Goal: Transaction & Acquisition: Purchase product/service

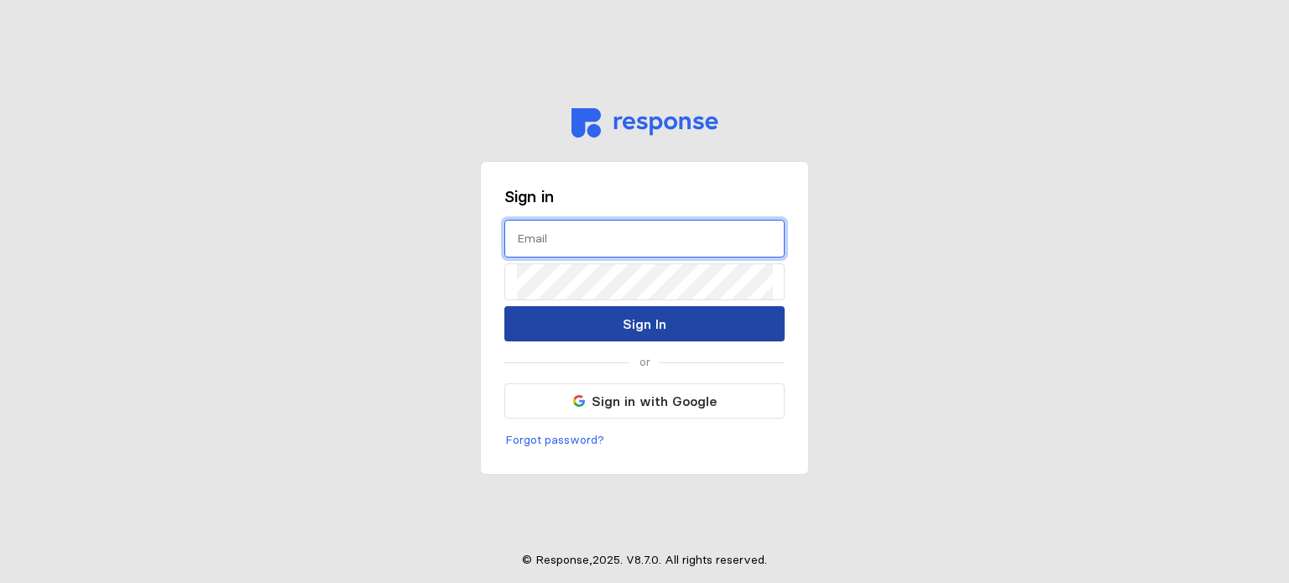
type input "[EMAIL_ADDRESS][DOMAIN_NAME]"
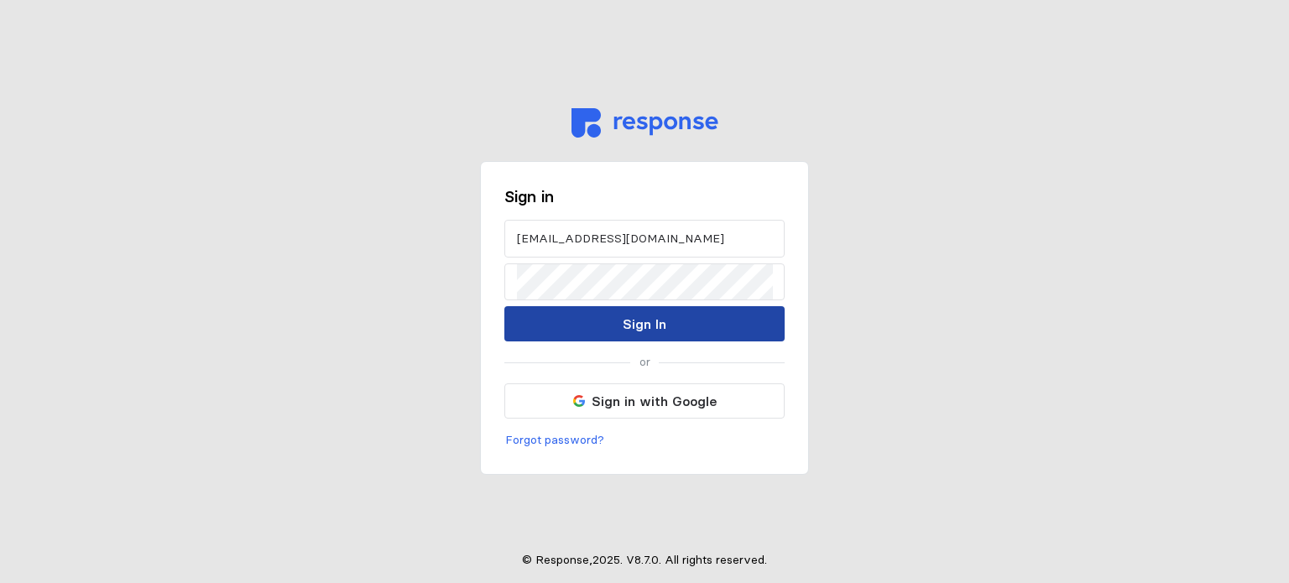
click at [615, 321] on button "Sign In" at bounding box center [644, 323] width 280 height 35
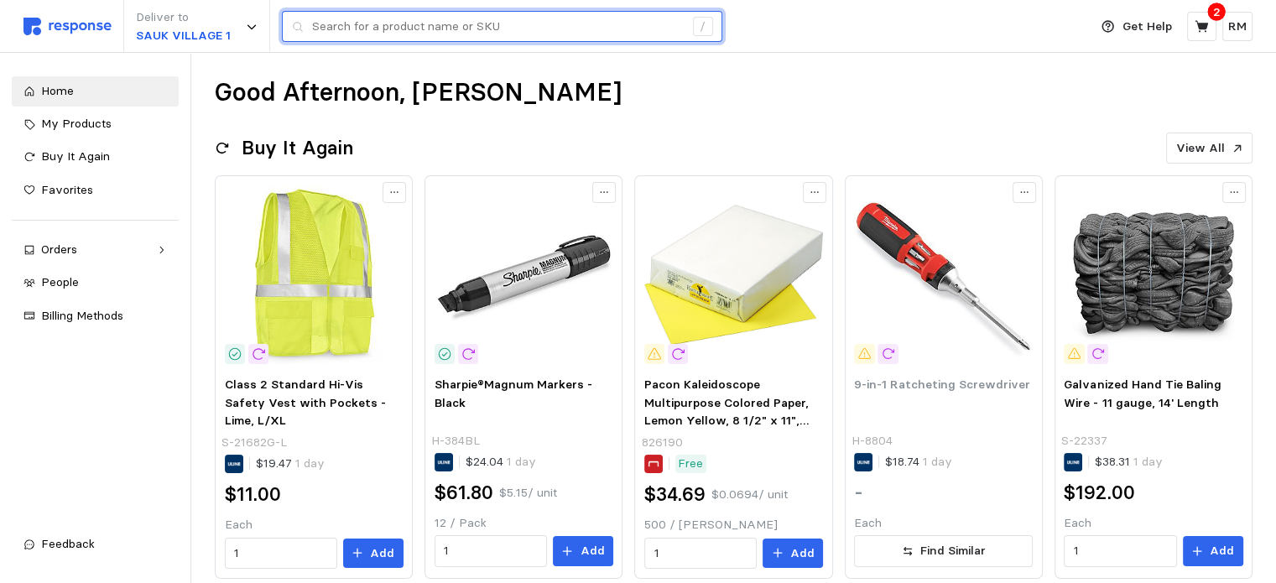
click at [529, 23] on input "text" at bounding box center [498, 27] width 372 height 30
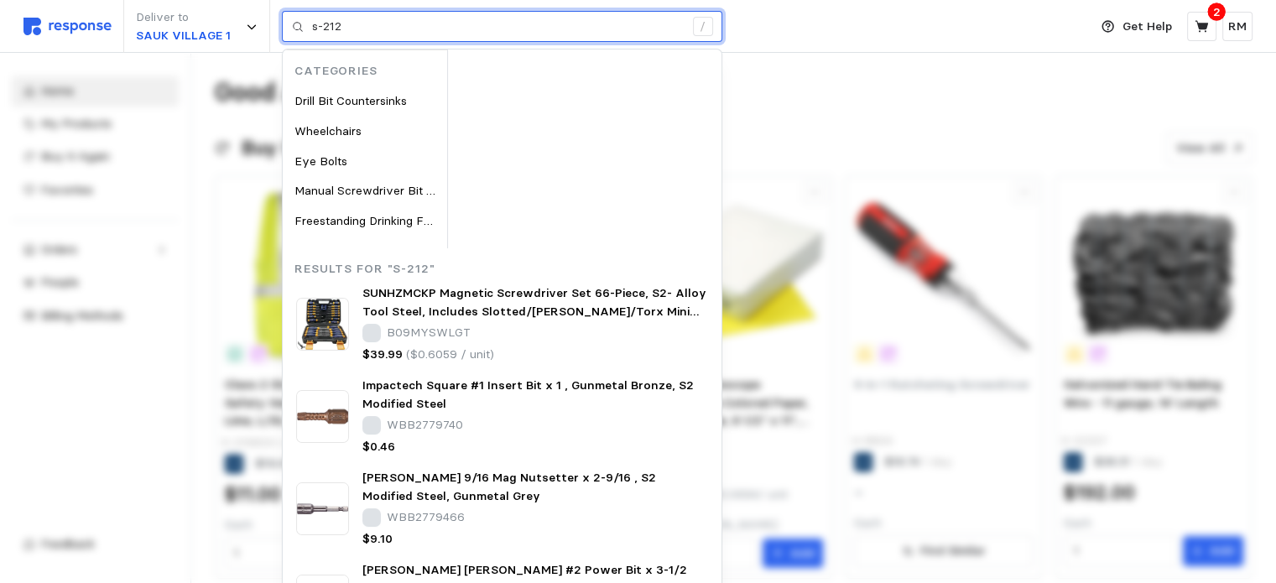
type input "s-212"
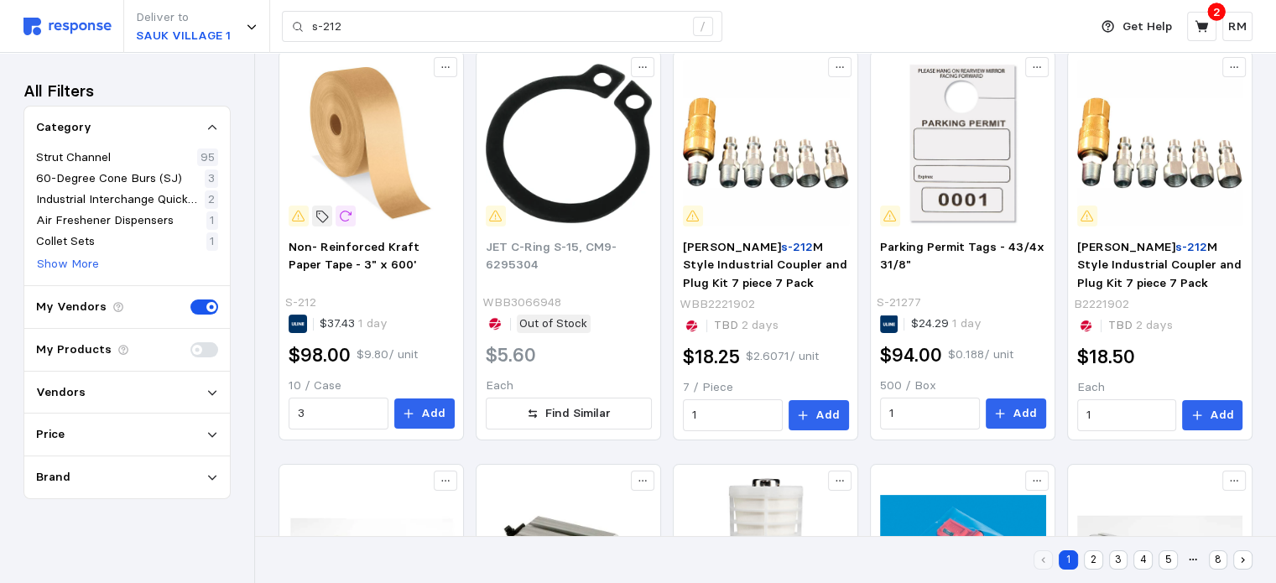
scroll to position [258, 0]
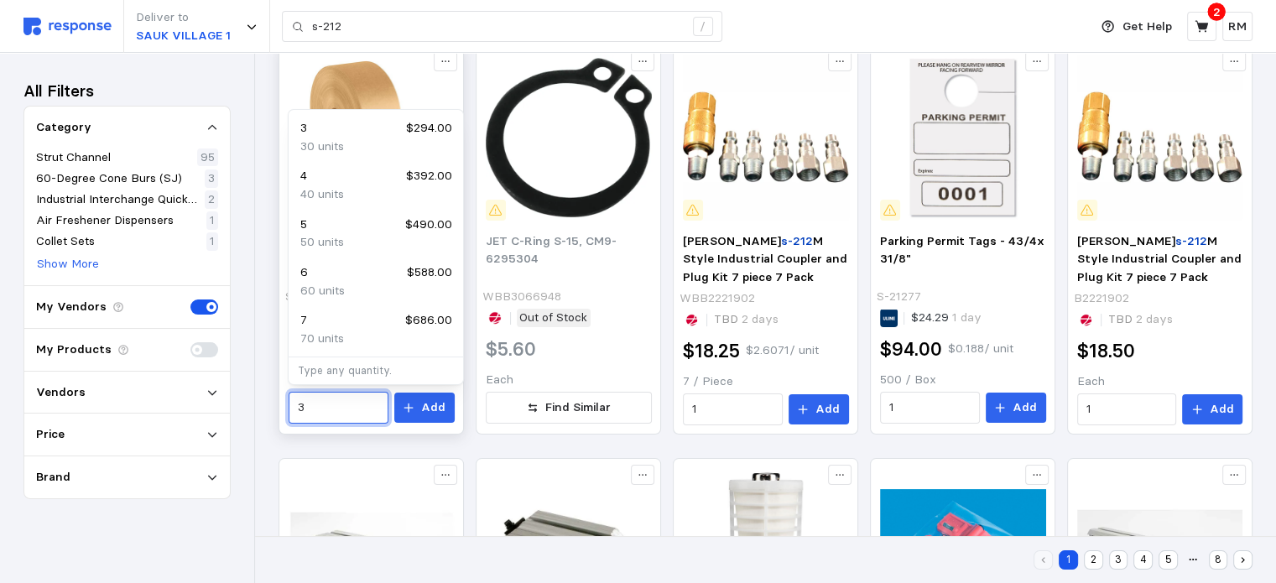
drag, startPoint x: 312, startPoint y: 405, endPoint x: 281, endPoint y: 400, distance: 31.5
click at [281, 400] on div "Non- Reinforced Kraft Paper Tape - 3" x 600' S-212 $37.43 1 day $98.00 $9.80 / …" at bounding box center [371, 239] width 185 height 390
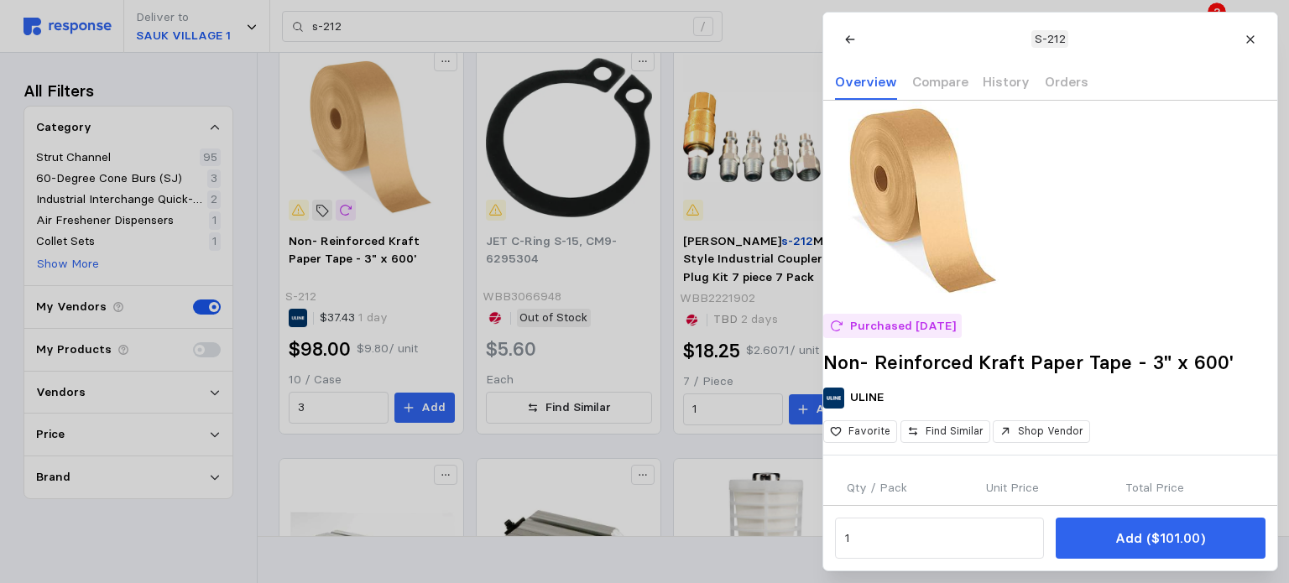
click at [332, 399] on div at bounding box center [644, 291] width 1289 height 583
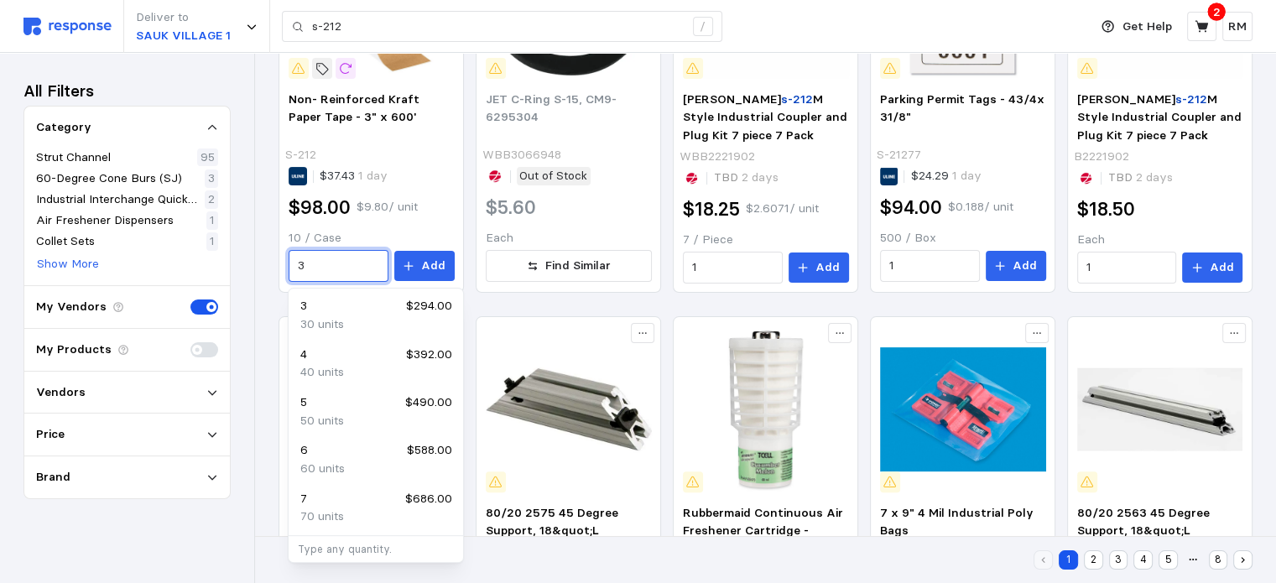
scroll to position [402, 0]
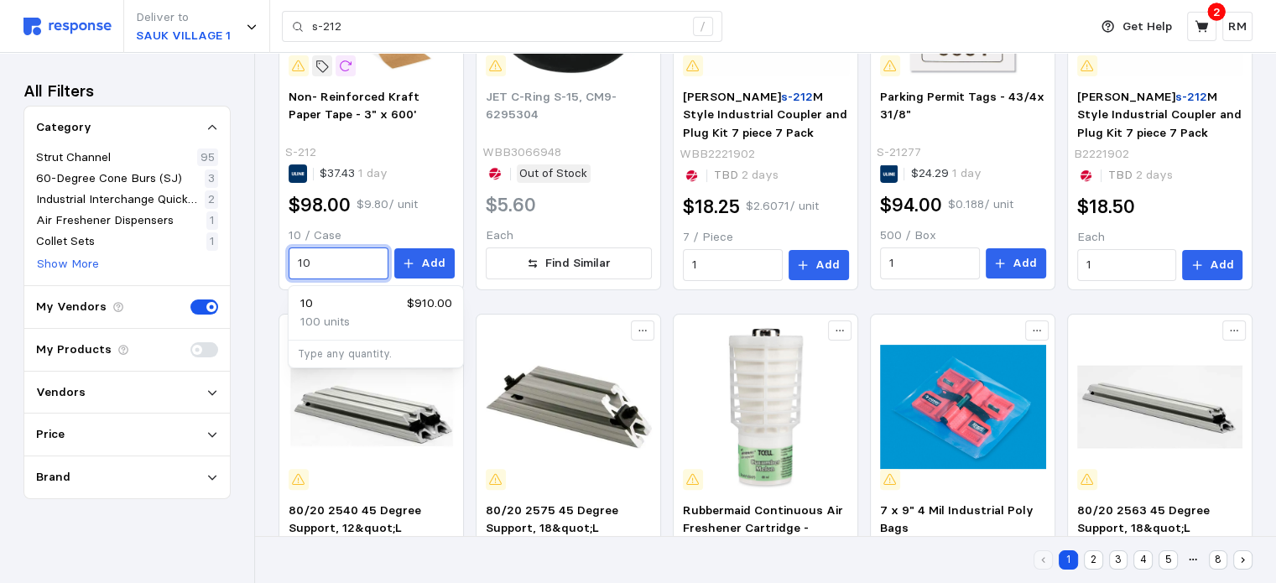
click at [360, 318] on div "100 units" at bounding box center [375, 322] width 151 height 18
type input "10"
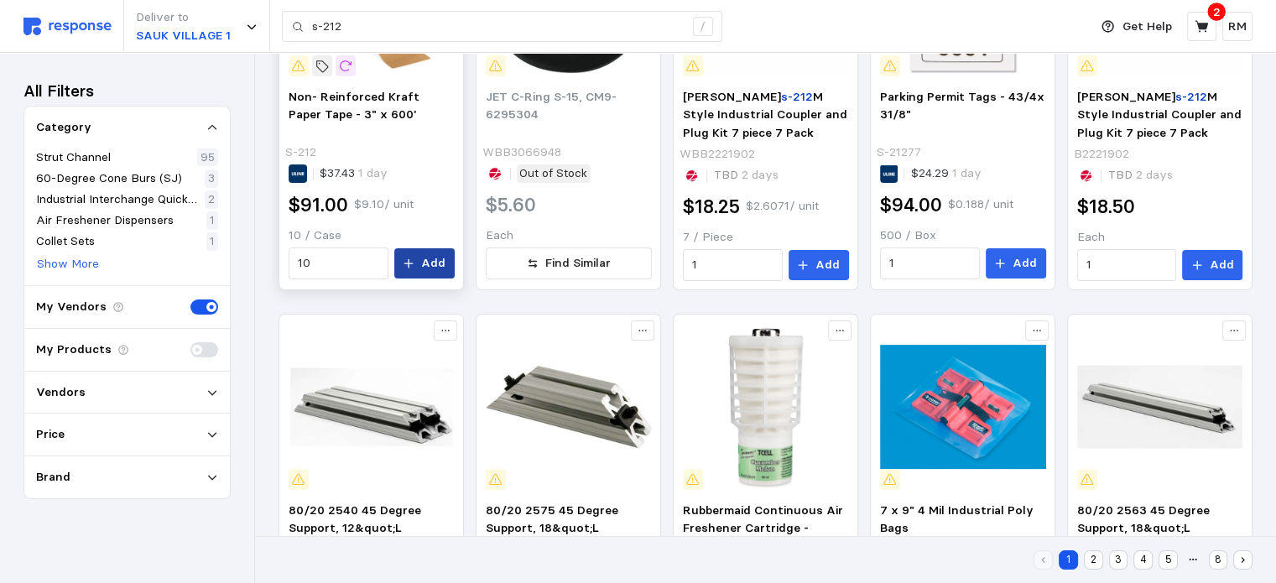
click at [441, 267] on p "Add" at bounding box center [433, 263] width 24 height 18
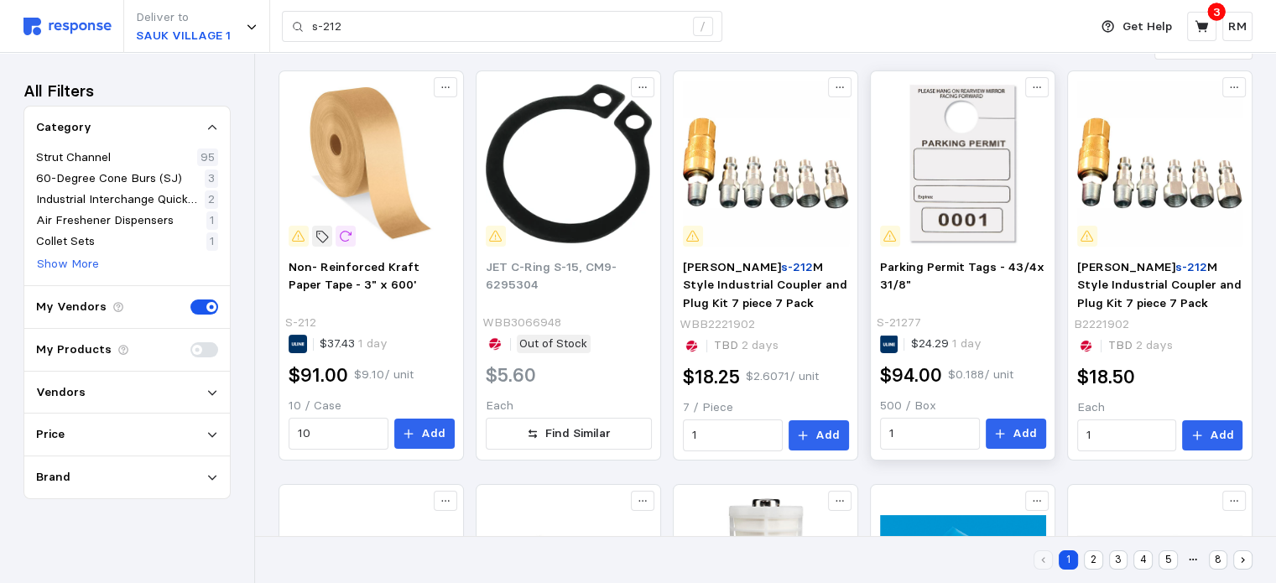
scroll to position [232, 0]
click at [1206, 26] on icon at bounding box center [1201, 26] width 13 height 12
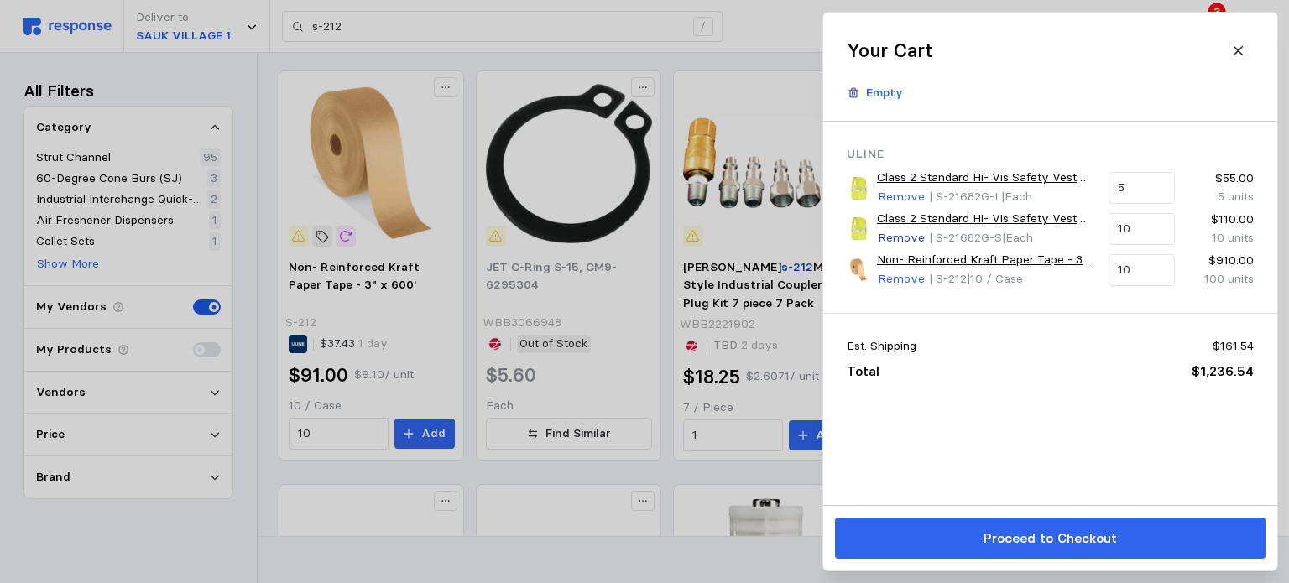
click at [907, 234] on p "Remove" at bounding box center [901, 238] width 47 height 18
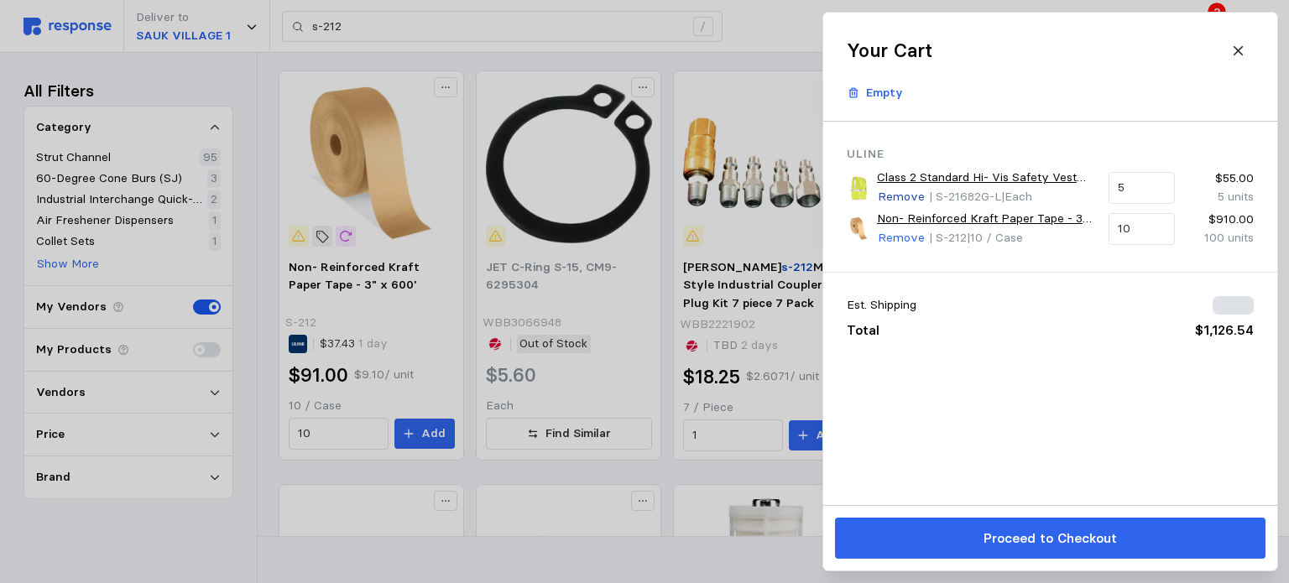
click at [890, 191] on p "Remove" at bounding box center [901, 197] width 47 height 18
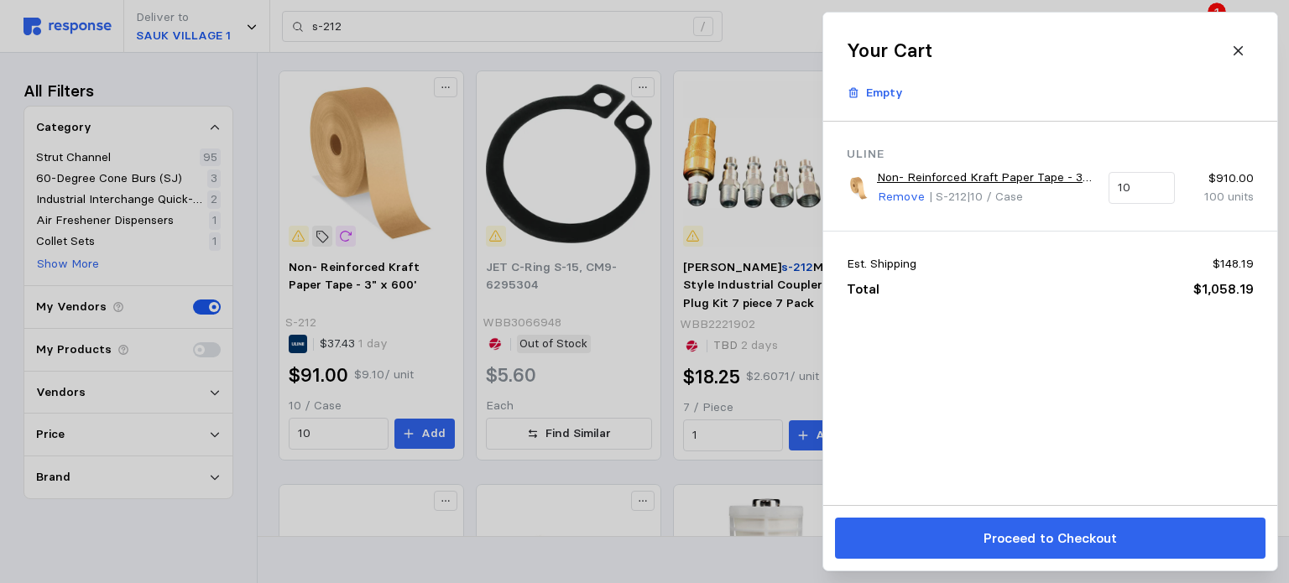
click at [594, 27] on div at bounding box center [644, 291] width 1289 height 583
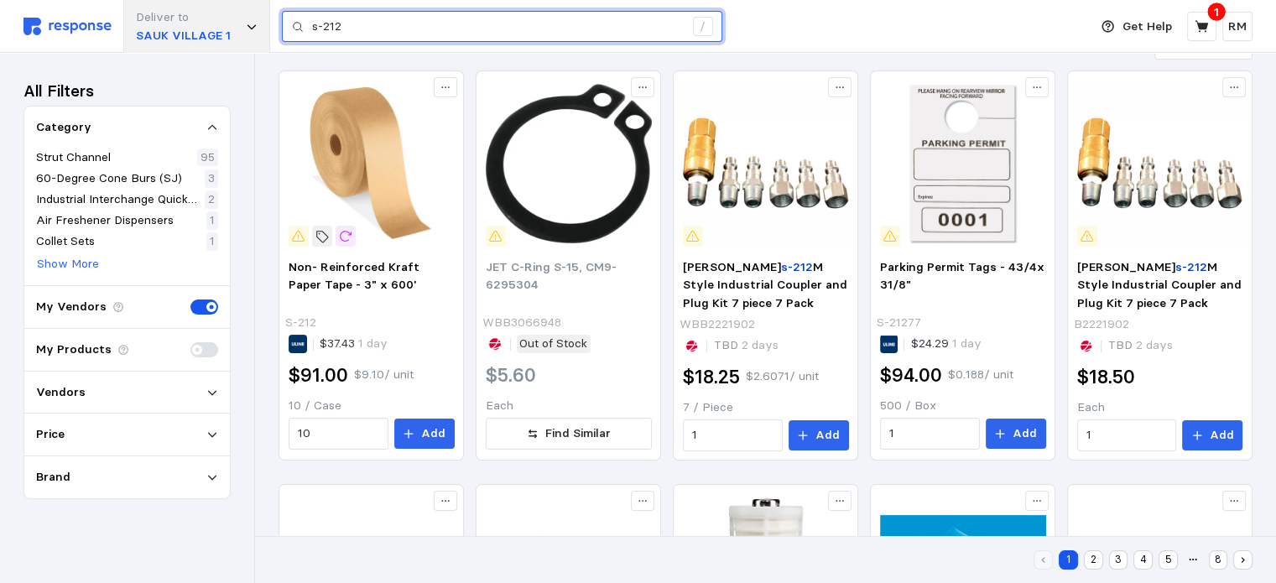
drag, startPoint x: 393, startPoint y: 29, endPoint x: 247, endPoint y: 16, distance: 146.6
click at [247, 16] on div "Deliver to [GEOGRAPHIC_DATA] 1 s-212 /" at bounding box center [551, 26] width 1056 height 53
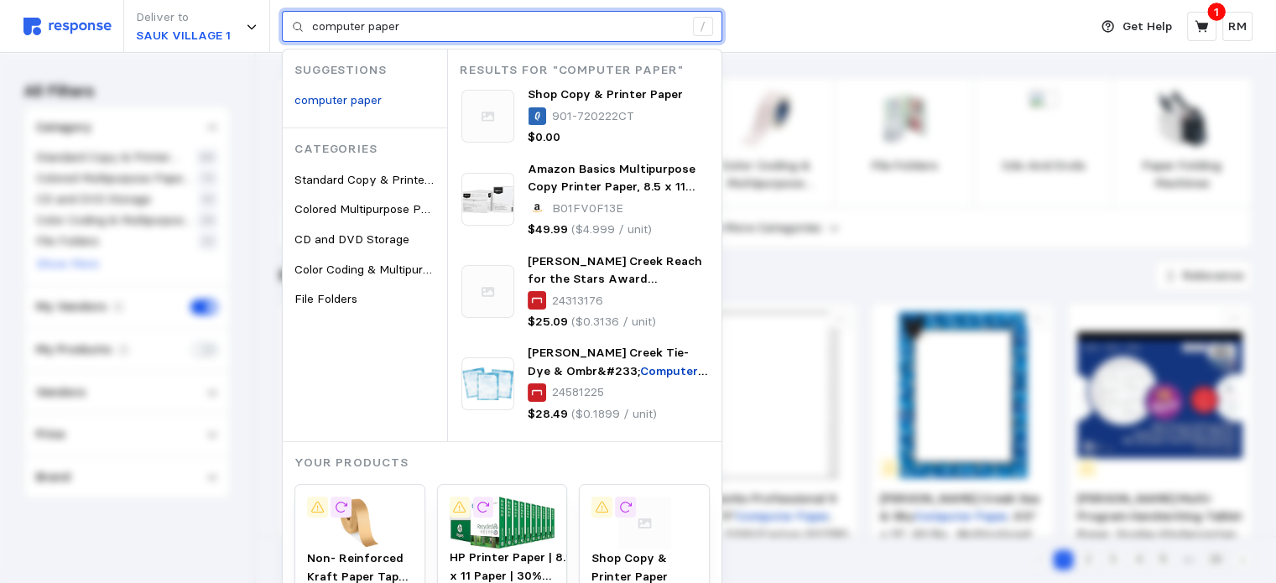
drag, startPoint x: 406, startPoint y: 25, endPoint x: 281, endPoint y: 12, distance: 125.7
click at [281, 12] on div "Deliver to SAUK VILLAGE 1 computer paper / Suggestions computer paper Categorie…" at bounding box center [551, 26] width 1056 height 53
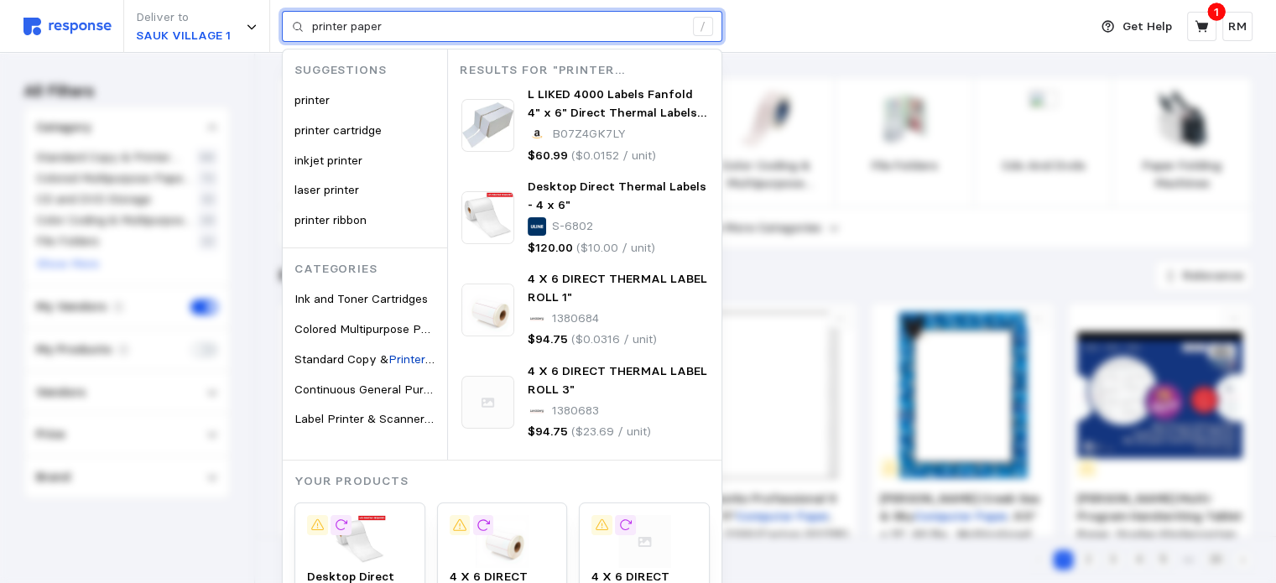
type input "printer paper"
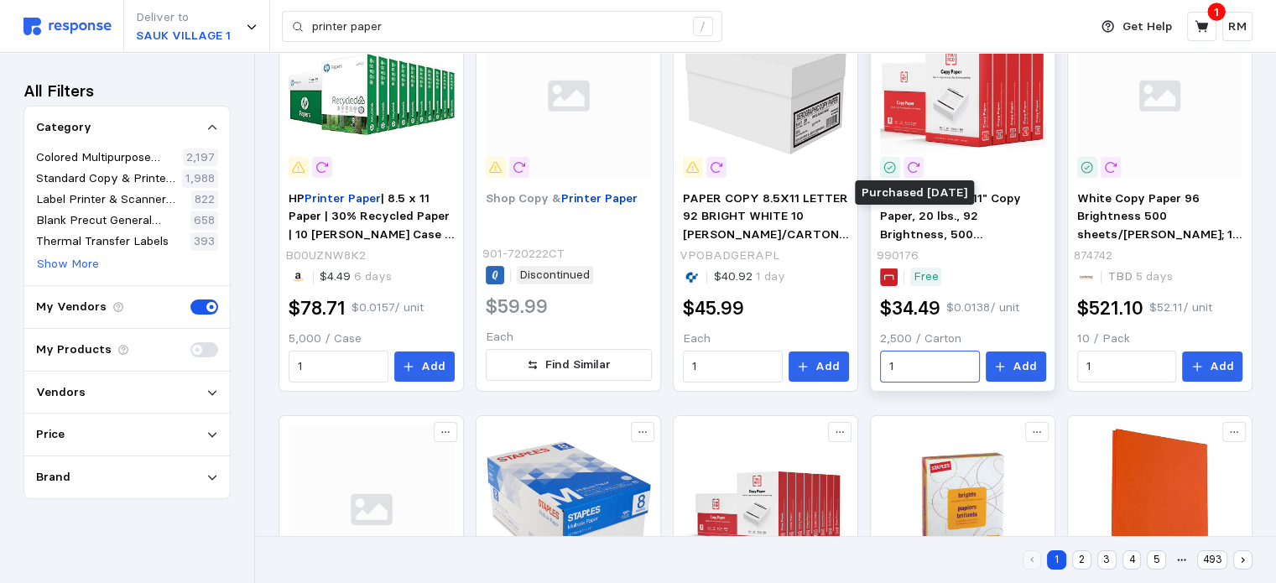
scroll to position [301, 0]
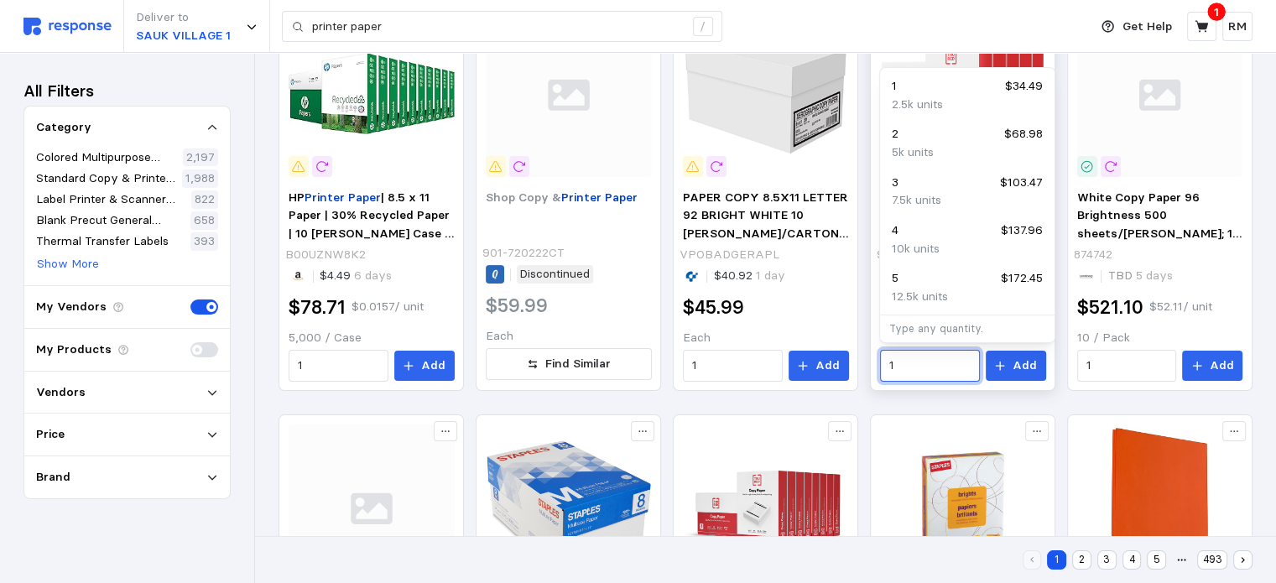
click at [923, 372] on input "1" at bounding box center [929, 366] width 81 height 30
click at [980, 141] on div "2 $68.98" at bounding box center [967, 134] width 151 height 18
type input "2"
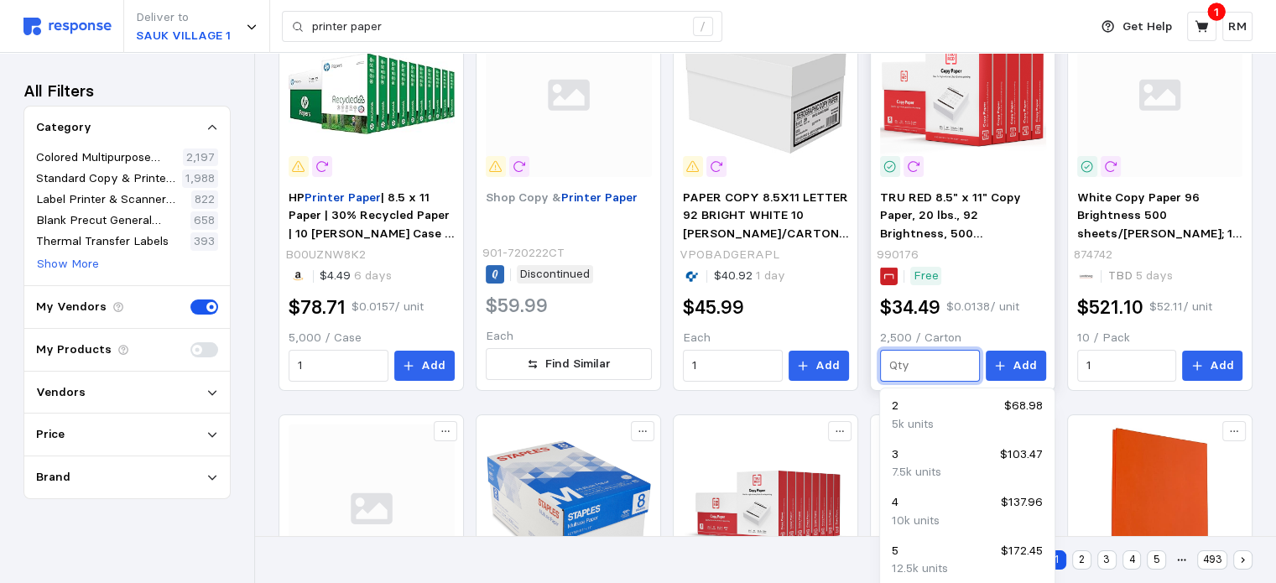
type input "1"
type input "2"
click at [1021, 365] on p "Add" at bounding box center [1025, 366] width 24 height 18
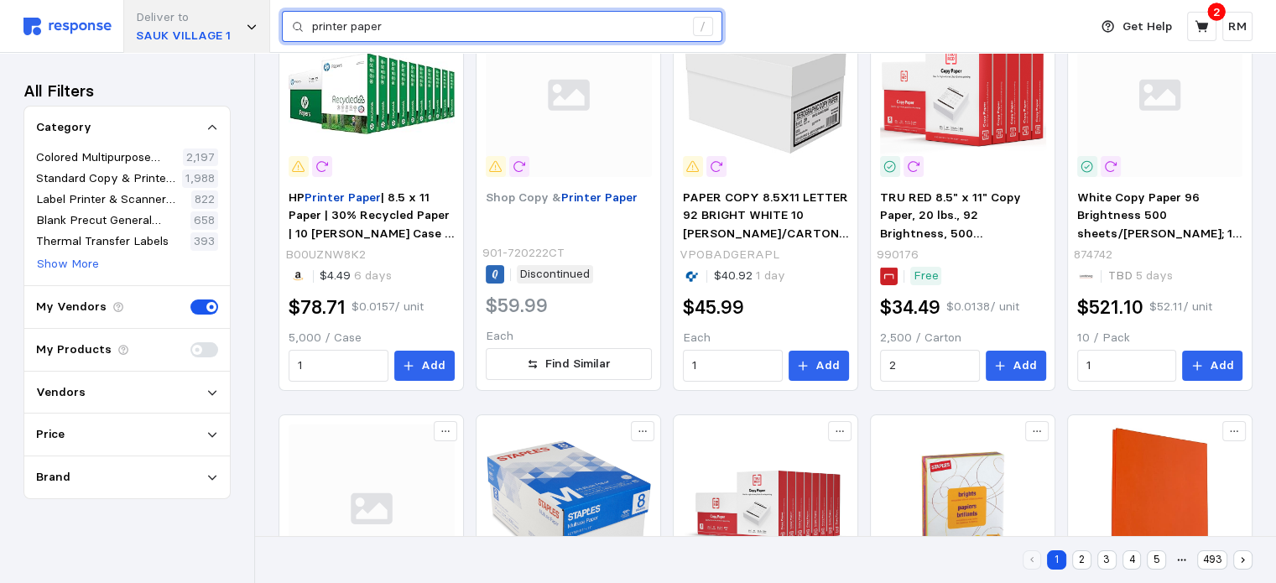
drag, startPoint x: 399, startPoint y: 30, endPoint x: 257, endPoint y: 19, distance: 143.1
click at [257, 19] on div "Deliver to SAUK VILLAGE 1 printer paper /" at bounding box center [551, 26] width 1056 height 53
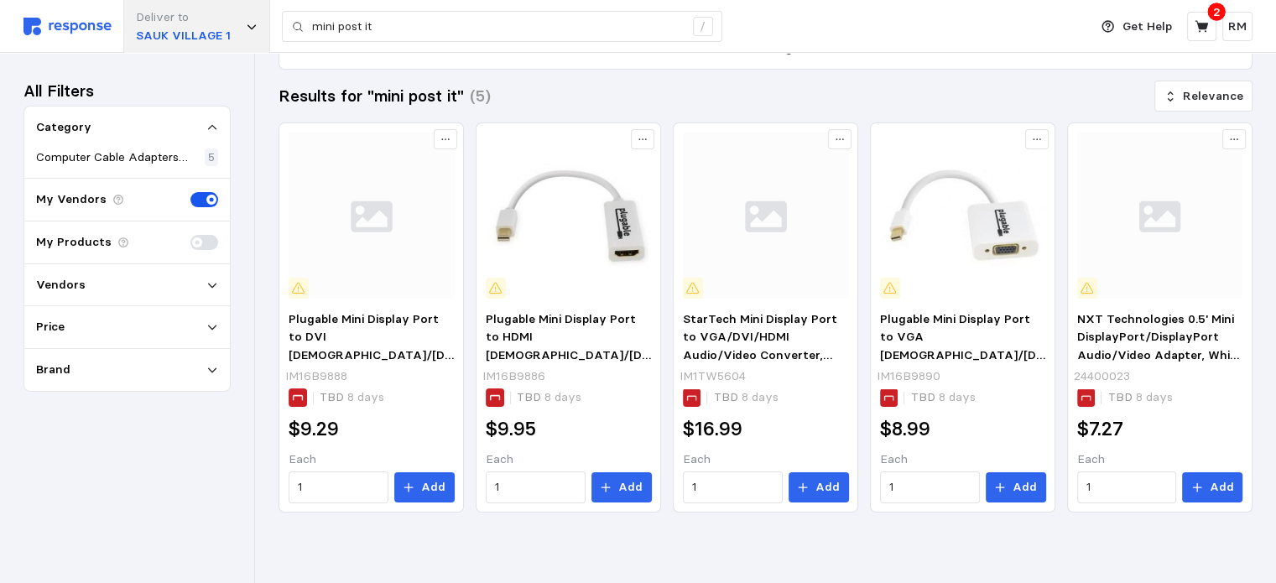
scroll to position [178, 0]
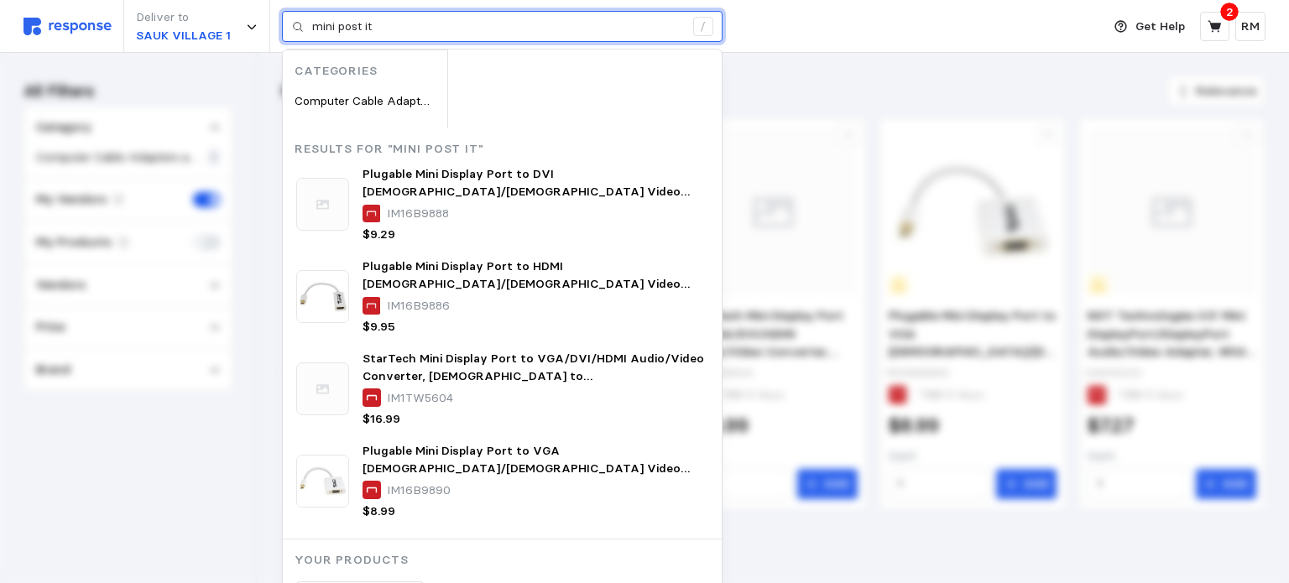
drag, startPoint x: 338, startPoint y: 26, endPoint x: 302, endPoint y: 25, distance: 36.1
click at [302, 25] on div "mini post it /" at bounding box center [502, 27] width 441 height 32
click at [436, 22] on input "mini post it" at bounding box center [498, 27] width 372 height 30
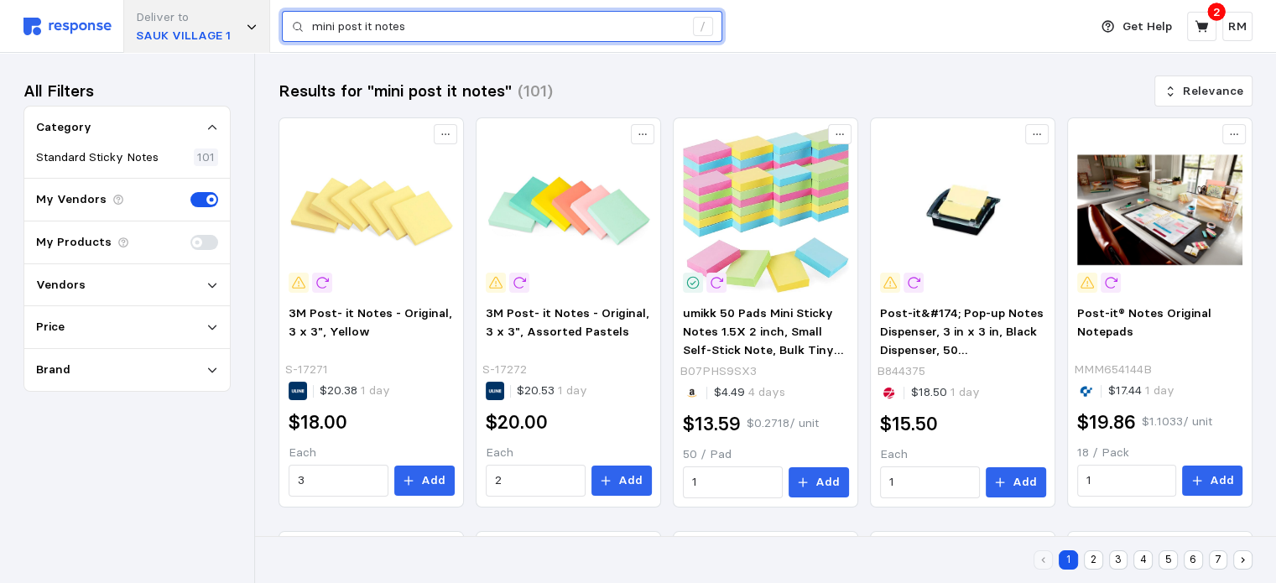
drag, startPoint x: 424, startPoint y: 29, endPoint x: 236, endPoint y: 28, distance: 188.0
click at [236, 28] on div "Deliver to [GEOGRAPHIC_DATA] 1 mini post it notes /" at bounding box center [551, 26] width 1056 height 53
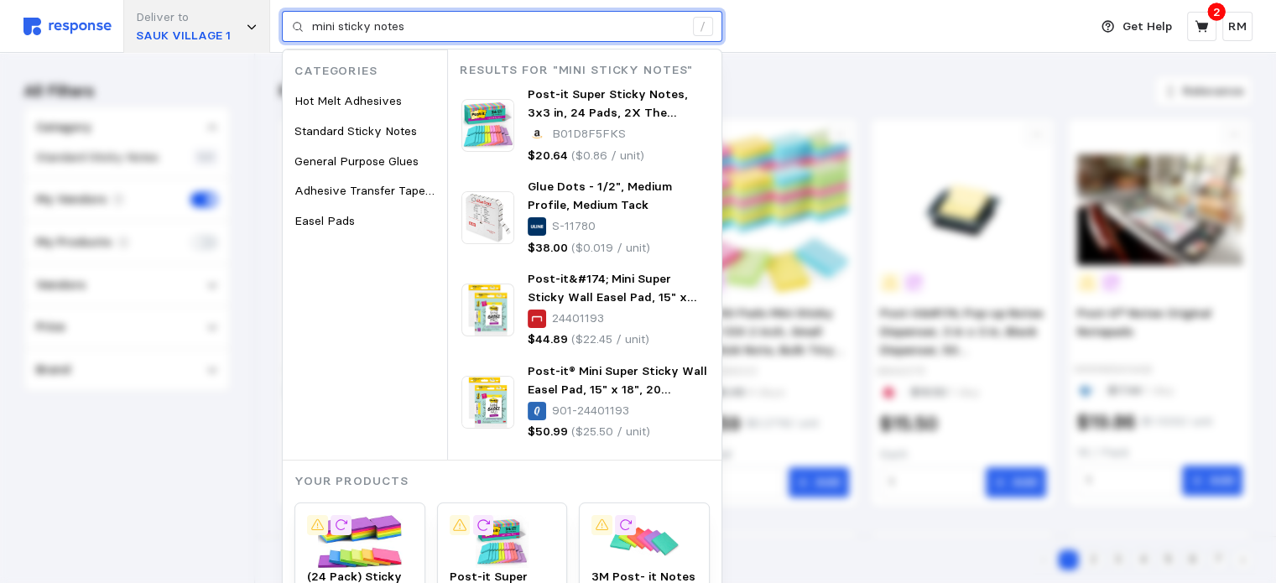
type input "mini sticky notes"
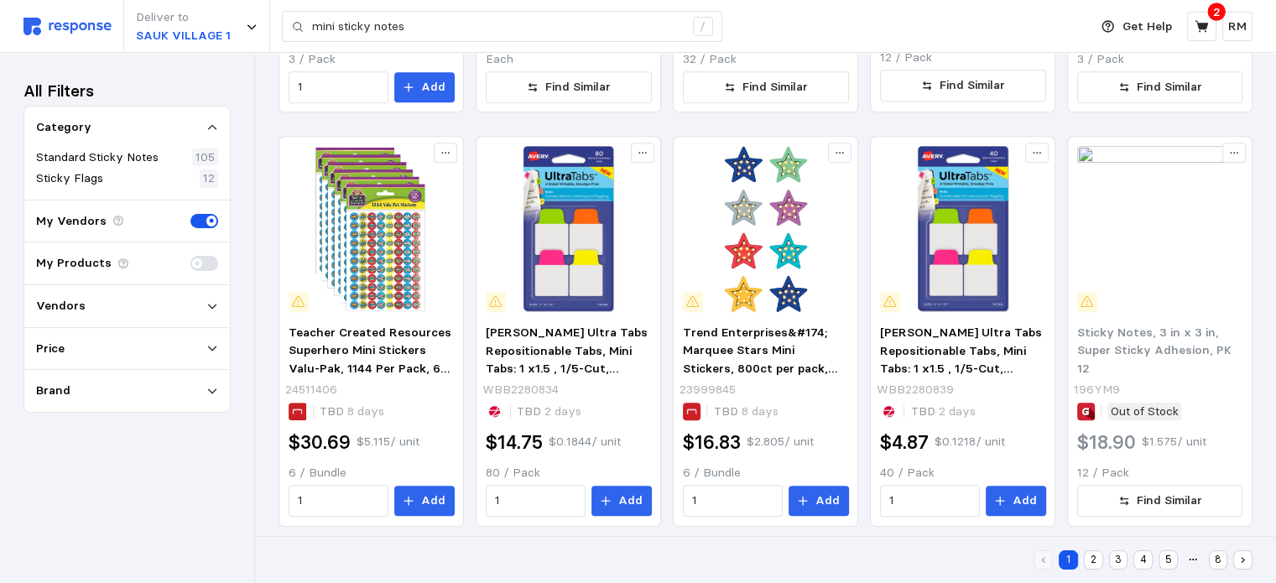
scroll to position [822, 0]
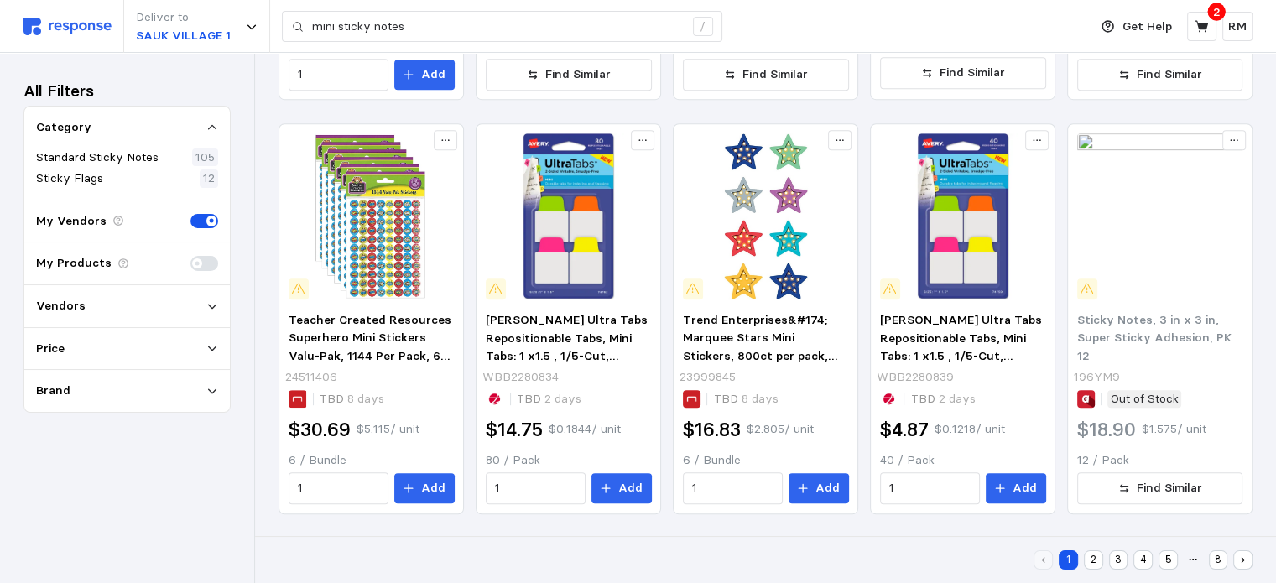
click at [1095, 559] on button "2" at bounding box center [1093, 559] width 19 height 19
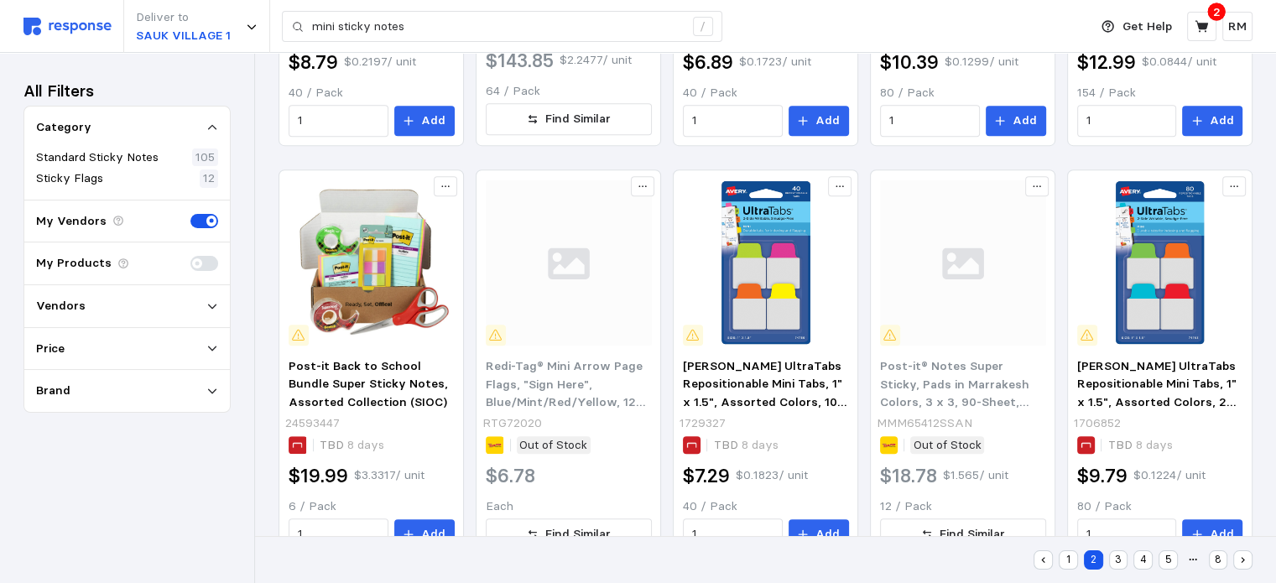
scroll to position [822, 0]
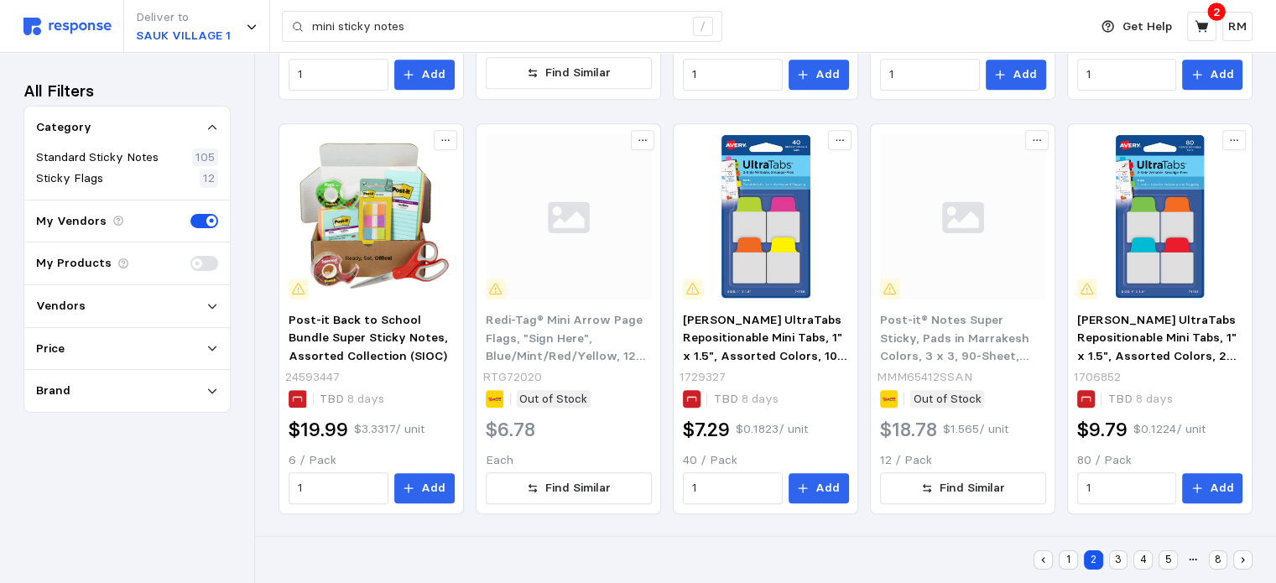
click at [1121, 562] on button "3" at bounding box center [1118, 559] width 19 height 19
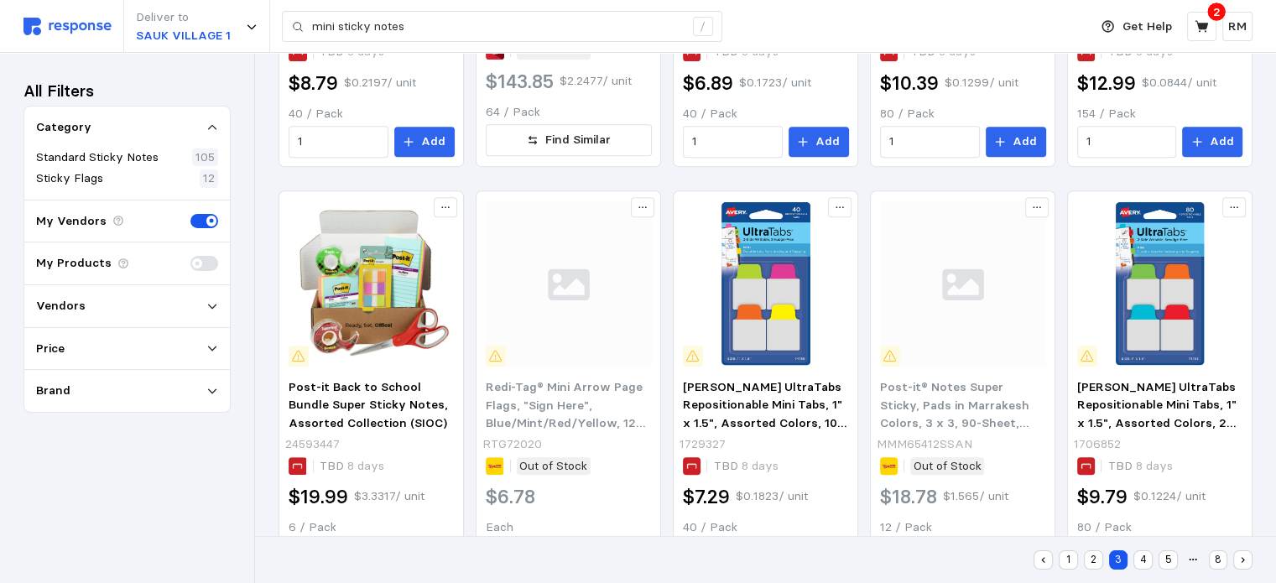
scroll to position [349, 0]
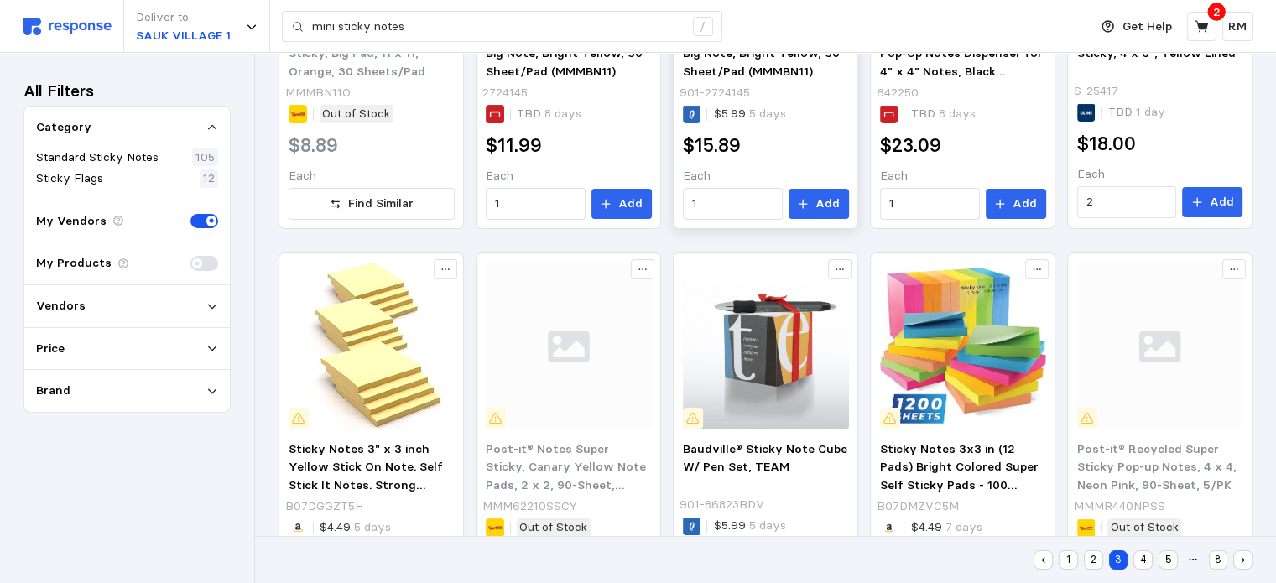
scroll to position [289, 0]
